Goal: Navigation & Orientation: Understand site structure

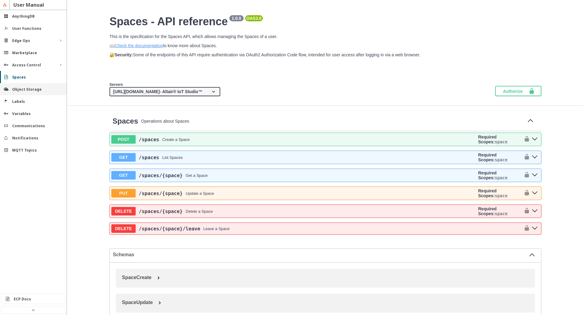
click at [0, 0] on slot "Object Storage" at bounding box center [0, 0] width 0 height 0
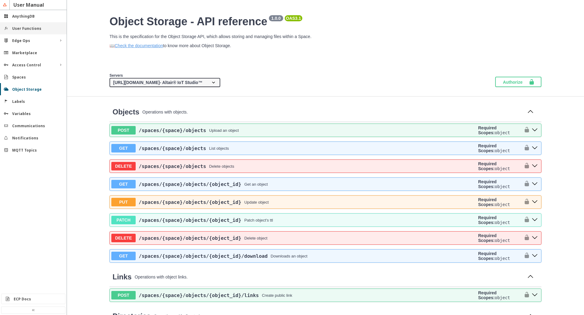
click at [0, 0] on slot "User Functions" at bounding box center [0, 0] width 0 height 0
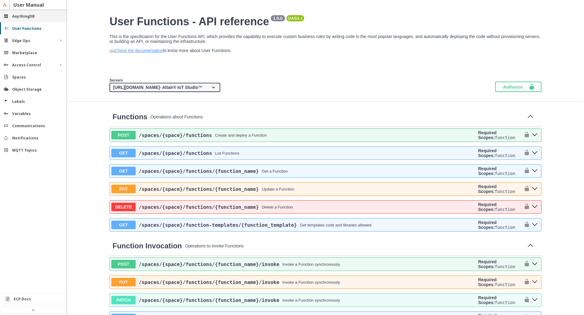
click at [0, 0] on slot "AnythingDB" at bounding box center [0, 0] width 0 height 0
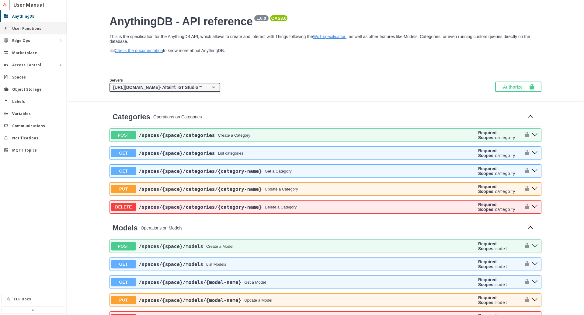
click at [0, 0] on slot "User Functions" at bounding box center [0, 0] width 0 height 0
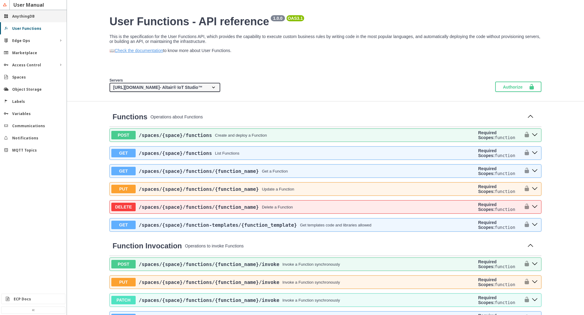
click at [26, 19] on div "AnythingDB" at bounding box center [33, 16] width 67 height 12
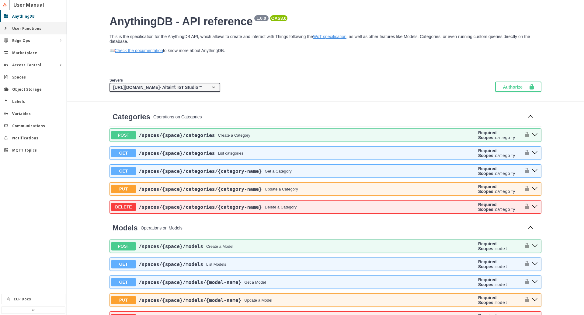
click at [0, 0] on slot "User Functions" at bounding box center [0, 0] width 0 height 0
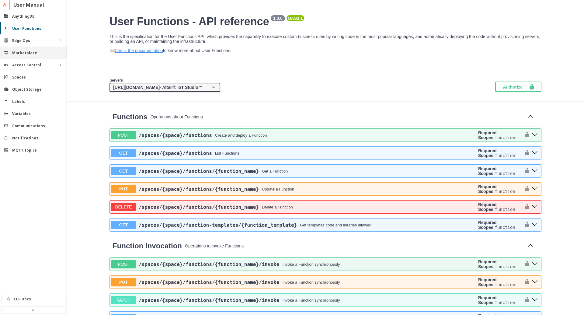
click at [0, 0] on slot "Marketplace" at bounding box center [0, 0] width 0 height 0
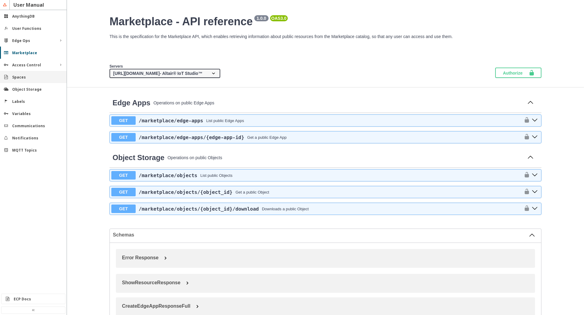
click at [26, 78] on div "Spaces" at bounding box center [35, 76] width 47 height 5
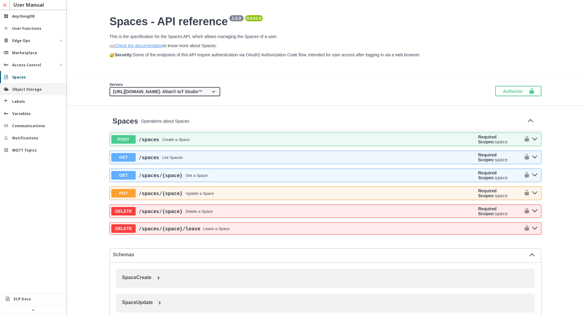
click at [26, 93] on div "Object Storage" at bounding box center [33, 89] width 67 height 12
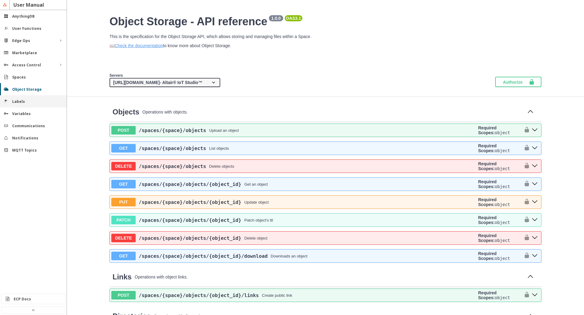
click at [27, 102] on div "Labels" at bounding box center [35, 101] width 47 height 5
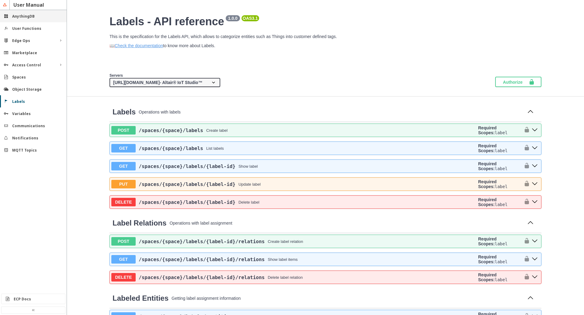
click at [28, 19] on div "AnythingDB" at bounding box center [33, 16] width 67 height 12
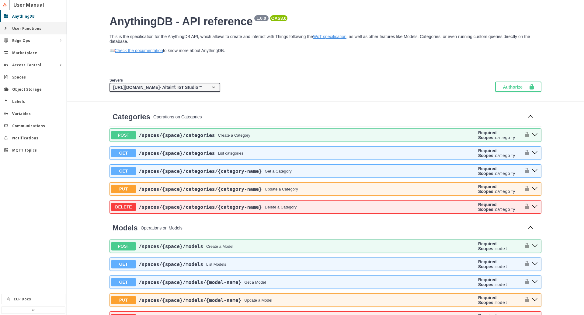
click at [0, 0] on slot "User Functions" at bounding box center [0, 0] width 0 height 0
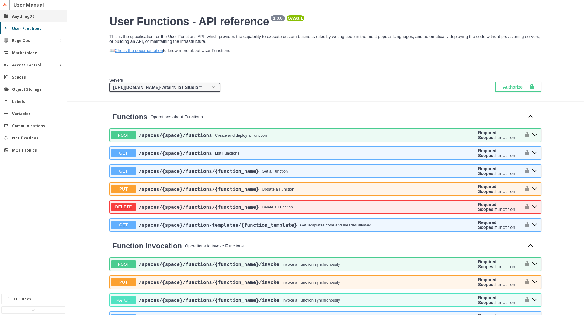
click at [0, 0] on slot "AnythingDB" at bounding box center [0, 0] width 0 height 0
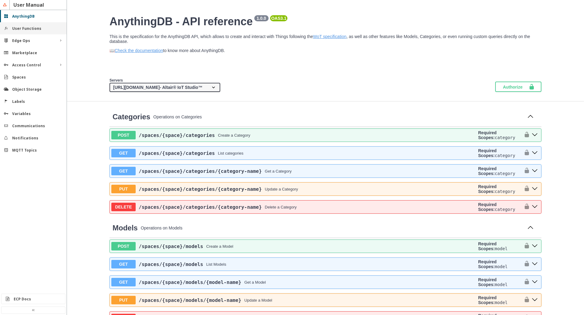
click at [0, 0] on slot "User Functions" at bounding box center [0, 0] width 0 height 0
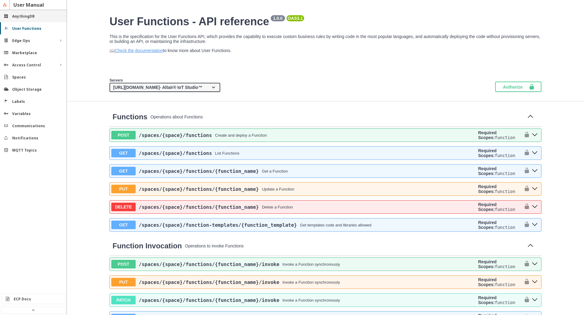
click at [36, 17] on div "AnythingDB" at bounding box center [35, 16] width 47 height 5
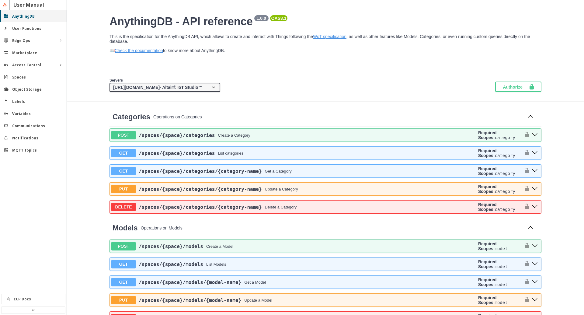
click at [37, 16] on div "AnythingDB" at bounding box center [35, 16] width 47 height 5
click at [23, 119] on div "Variables" at bounding box center [33, 113] width 67 height 12
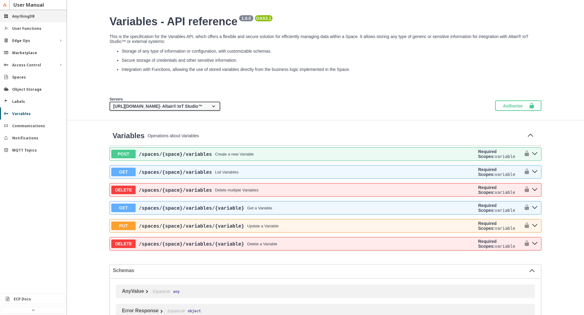
click at [40, 15] on div "AnythingDB" at bounding box center [35, 16] width 47 height 5
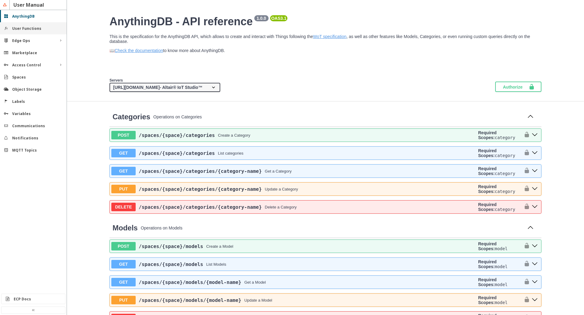
click at [0, 0] on slot "User Functions" at bounding box center [0, 0] width 0 height 0
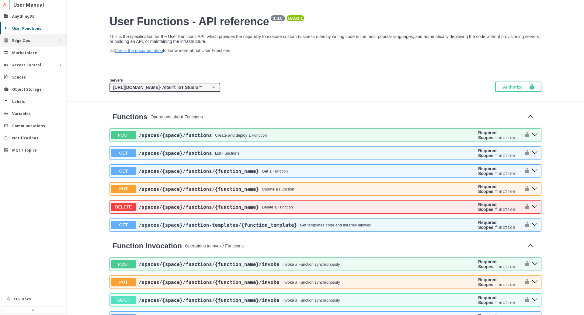
click at [0, 0] on slot "Edge Ops" at bounding box center [0, 0] width 0 height 0
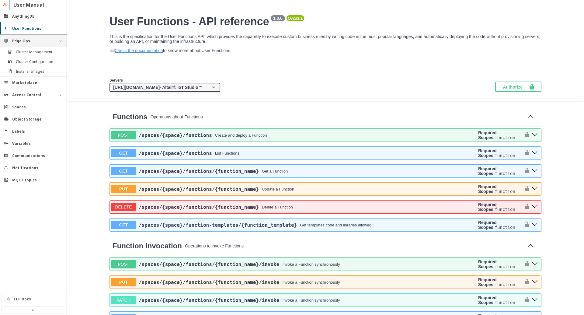
click at [0, 0] on slot "Edge Ops" at bounding box center [0, 0] width 0 height 0
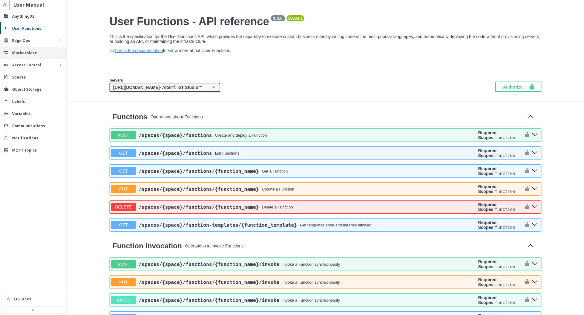
click at [0, 0] on slot "Marketplace" at bounding box center [0, 0] width 0 height 0
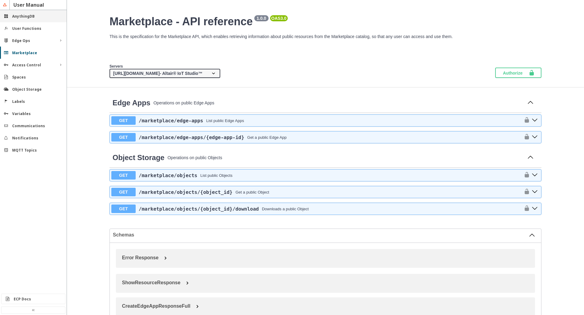
click at [0, 0] on slot "AnythingDB" at bounding box center [0, 0] width 0 height 0
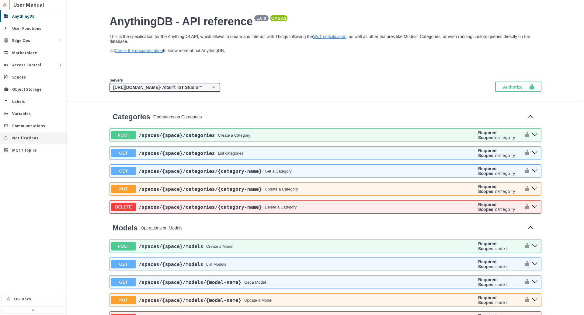
click at [20, 140] on div "Notifications" at bounding box center [33, 138] width 67 height 12
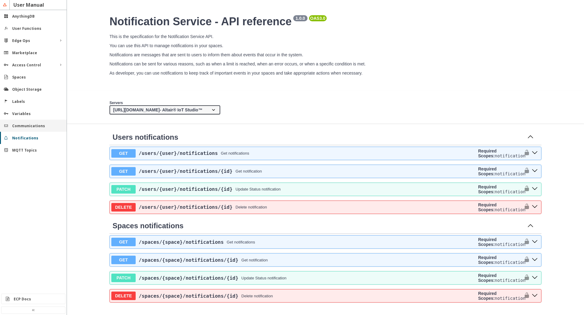
click at [0, 0] on slot "Communications" at bounding box center [0, 0] width 0 height 0
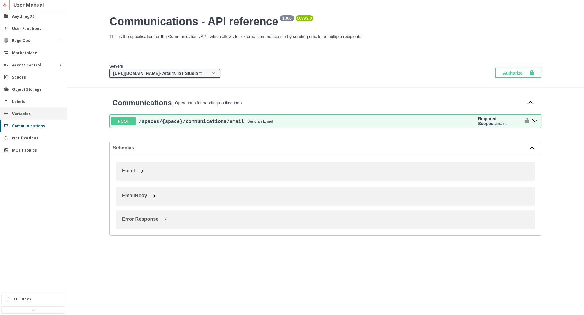
click at [0, 0] on slot "Variables" at bounding box center [0, 0] width 0 height 0
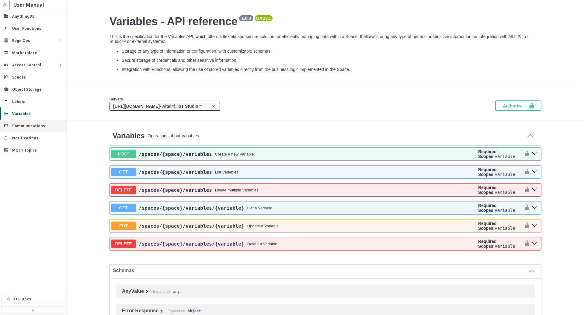
click at [0, 0] on slot "Communications" at bounding box center [0, 0] width 0 height 0
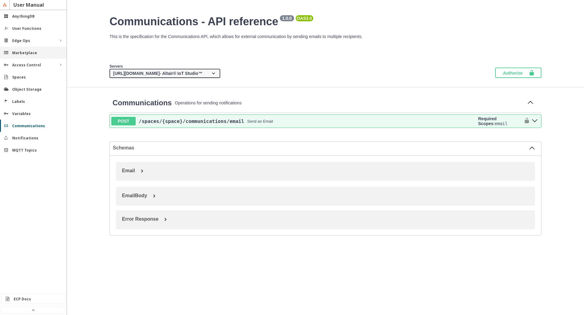
click at [0, 0] on slot "Marketplace" at bounding box center [0, 0] width 0 height 0
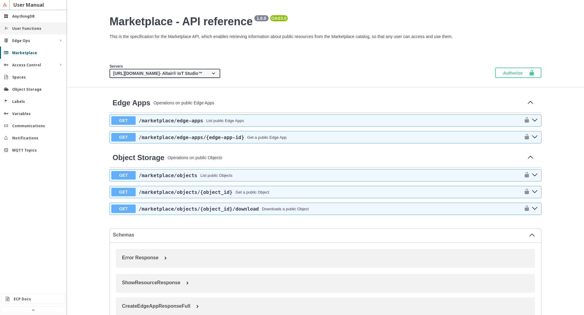
click at [0, 0] on slot "User Functions" at bounding box center [0, 0] width 0 height 0
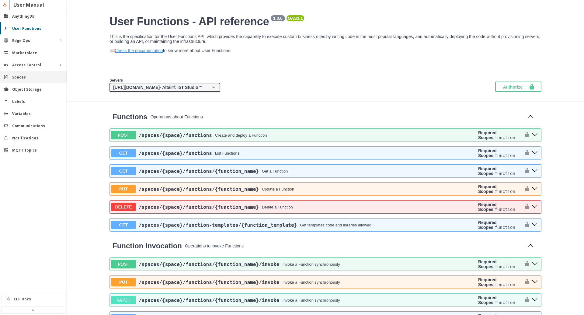
click at [0, 0] on slot "Spaces" at bounding box center [0, 0] width 0 height 0
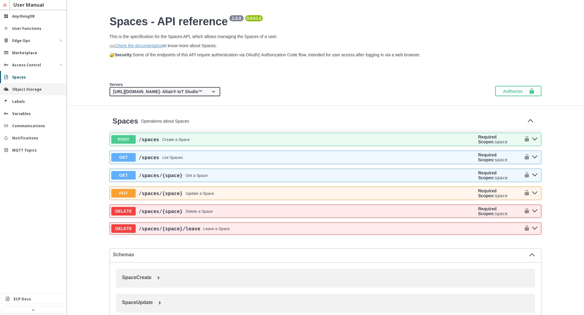
click at [0, 0] on slot "Object Storage" at bounding box center [0, 0] width 0 height 0
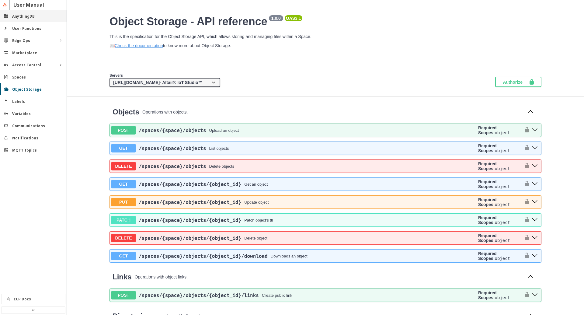
click at [18, 20] on div "AnythingDB" at bounding box center [33, 16] width 67 height 12
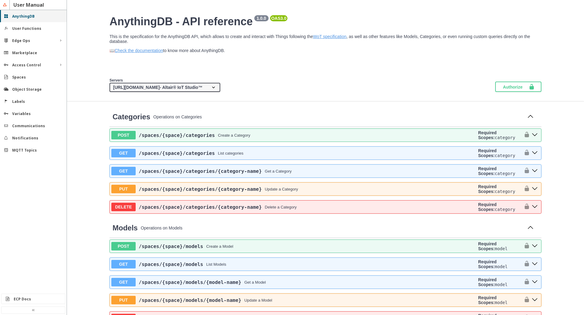
click at [0, 0] on slot "AnythingDB" at bounding box center [0, 0] width 0 height 0
click at [0, 0] on slot "User Functions" at bounding box center [0, 0] width 0 height 0
click at [0, 0] on slot "AnythingDB" at bounding box center [0, 0] width 0 height 0
click at [22, 32] on div "User Functions" at bounding box center [33, 28] width 67 height 12
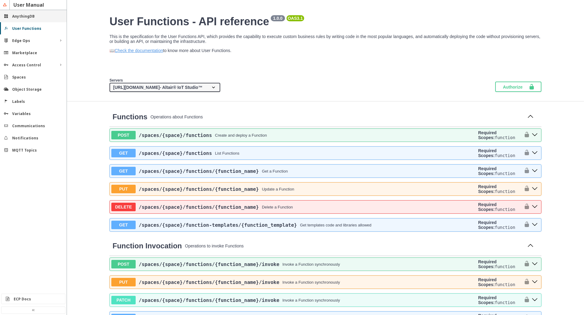
click at [0, 0] on slot "AnythingDB" at bounding box center [0, 0] width 0 height 0
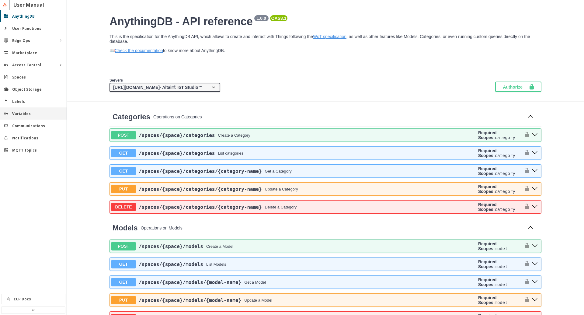
click at [32, 116] on div "Variables" at bounding box center [35, 113] width 47 height 5
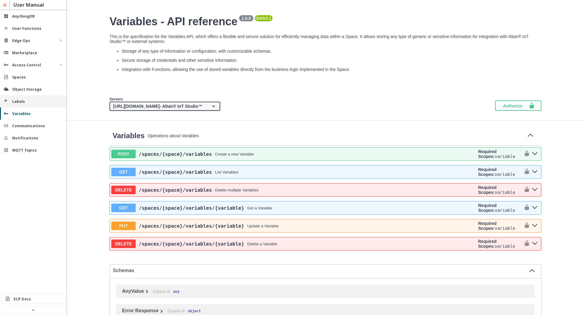
click at [26, 102] on div "Labels" at bounding box center [35, 101] width 47 height 5
